Goal: Contribute content

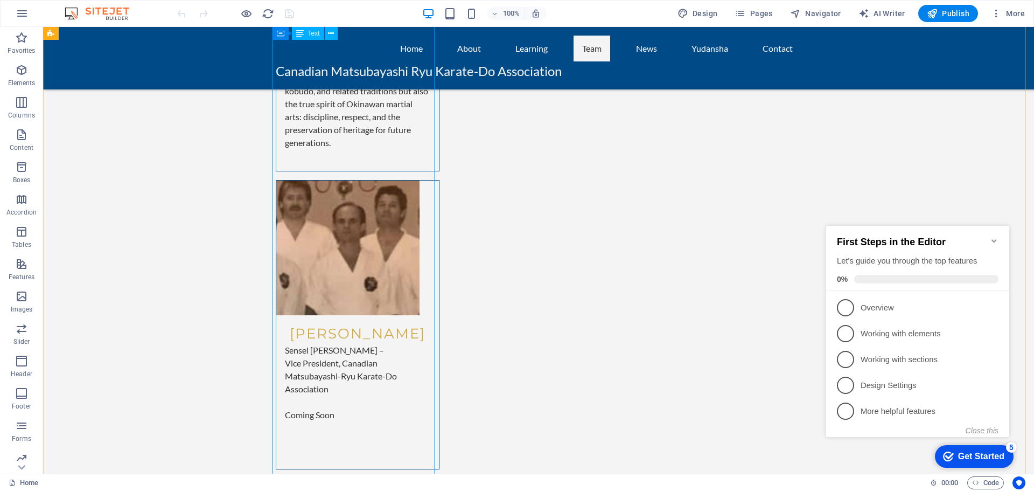
scroll to position [4956, 0]
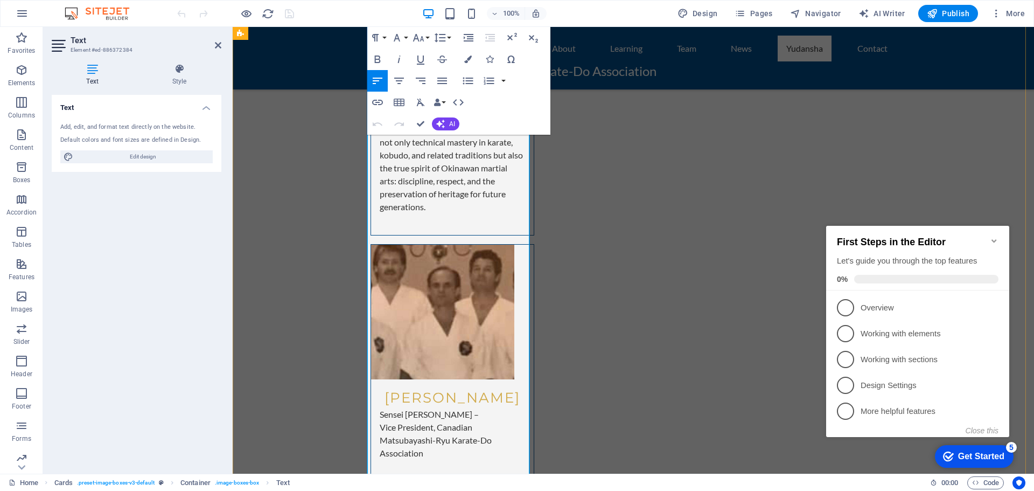
scroll to position [4866, 0]
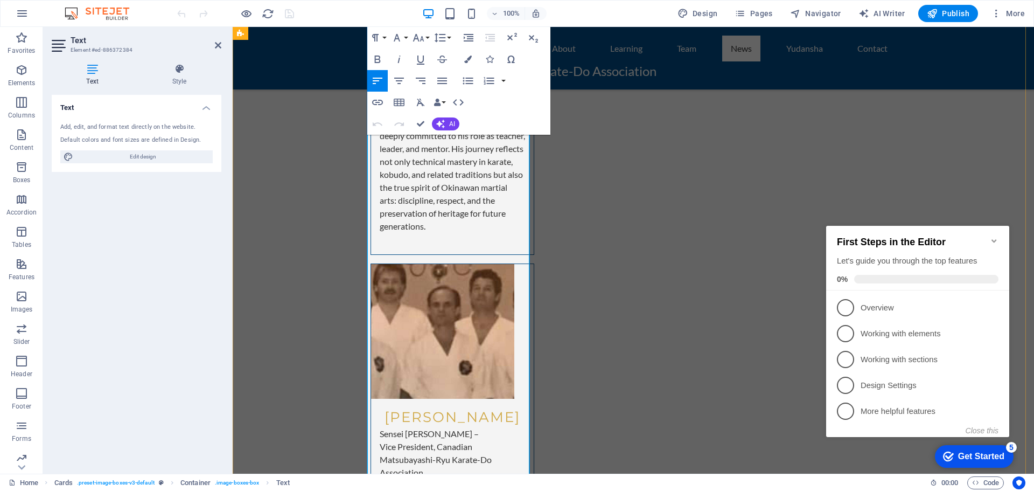
drag, startPoint x: 390, startPoint y: 234, endPoint x: 497, endPoint y: 231, distance: 107.2
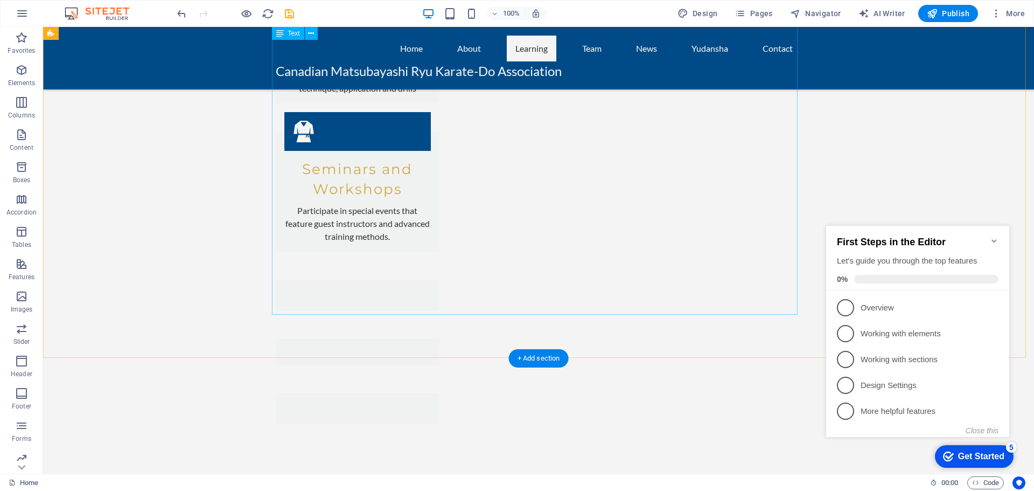
scroll to position [1472, 0]
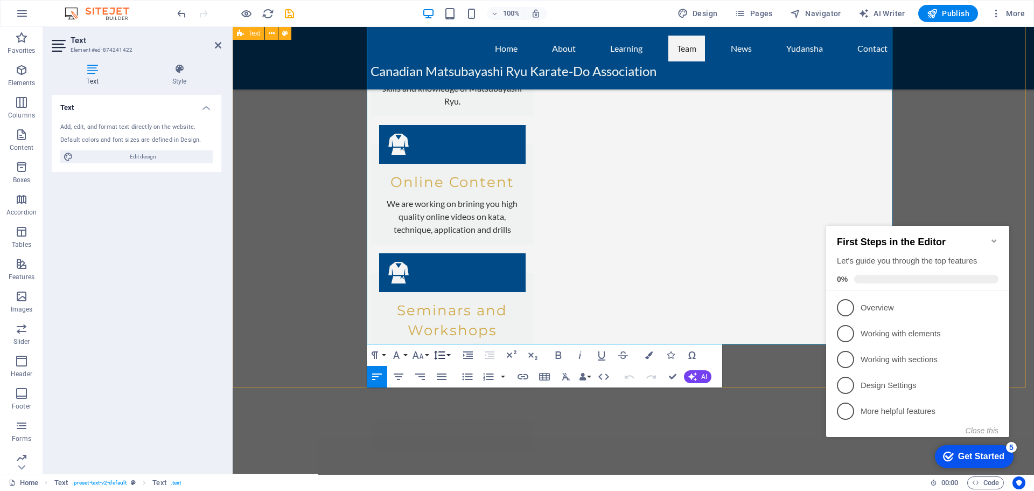
scroll to position [1369, 0]
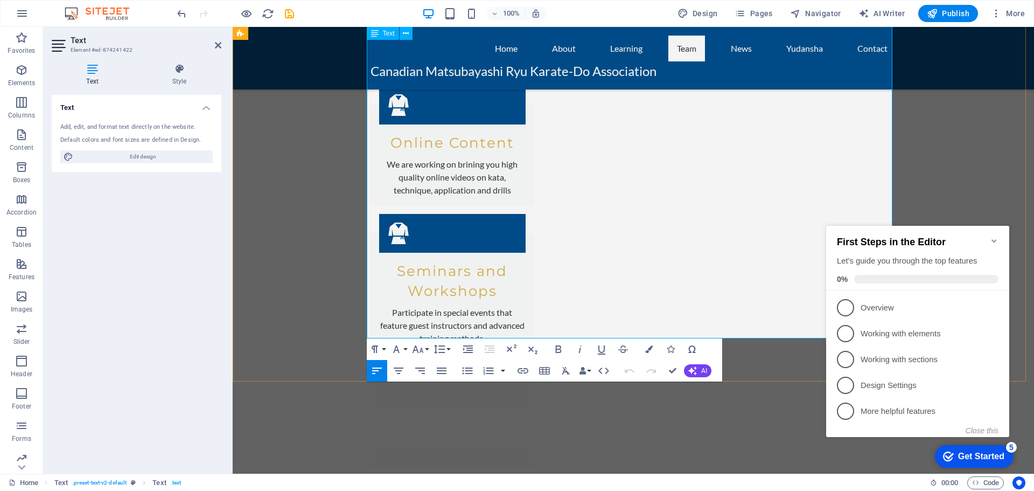
drag, startPoint x: 367, startPoint y: 294, endPoint x: 598, endPoint y: 325, distance: 233.2
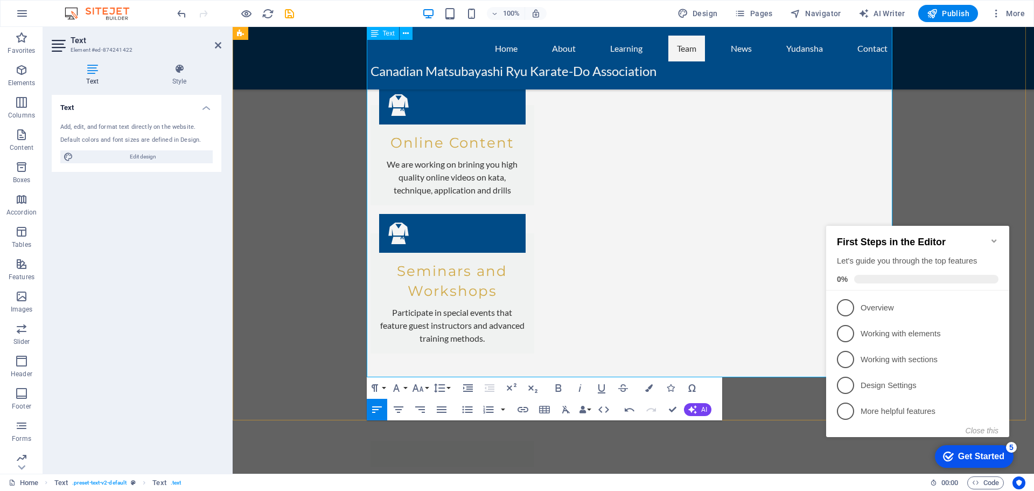
scroll to position [5527, 1]
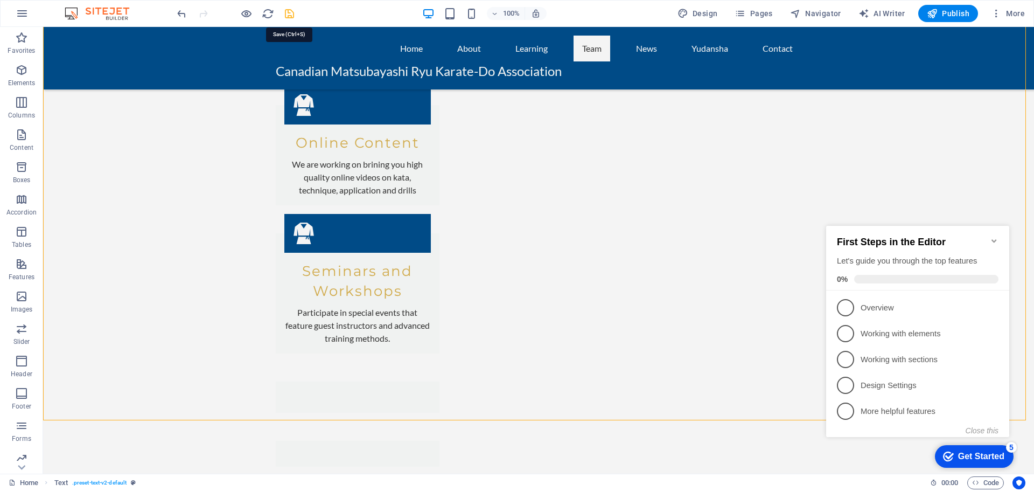
click at [285, 12] on icon "save" at bounding box center [289, 14] width 12 height 12
